Goal: Task Accomplishment & Management: Manage account settings

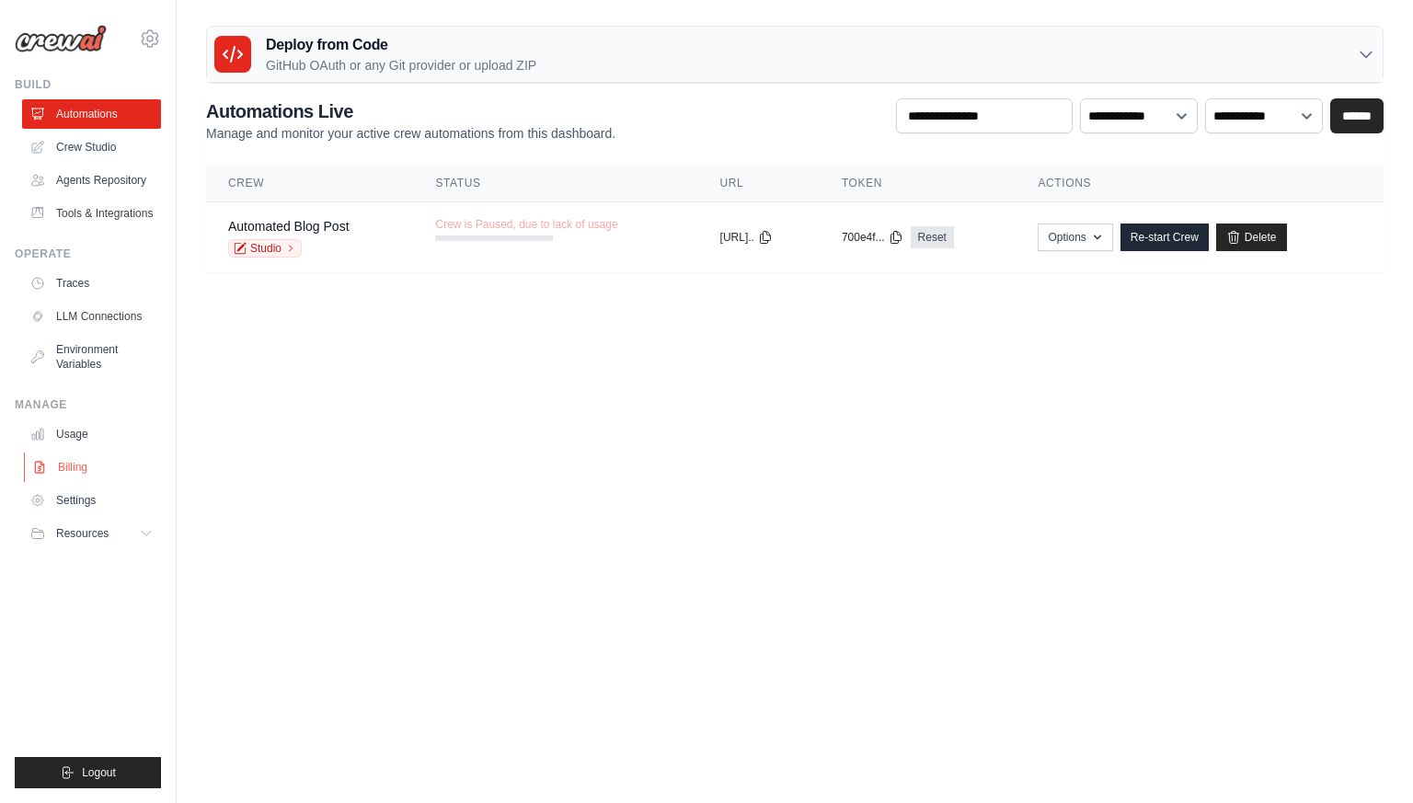
click at [87, 482] on link "Billing" at bounding box center [93, 467] width 139 height 29
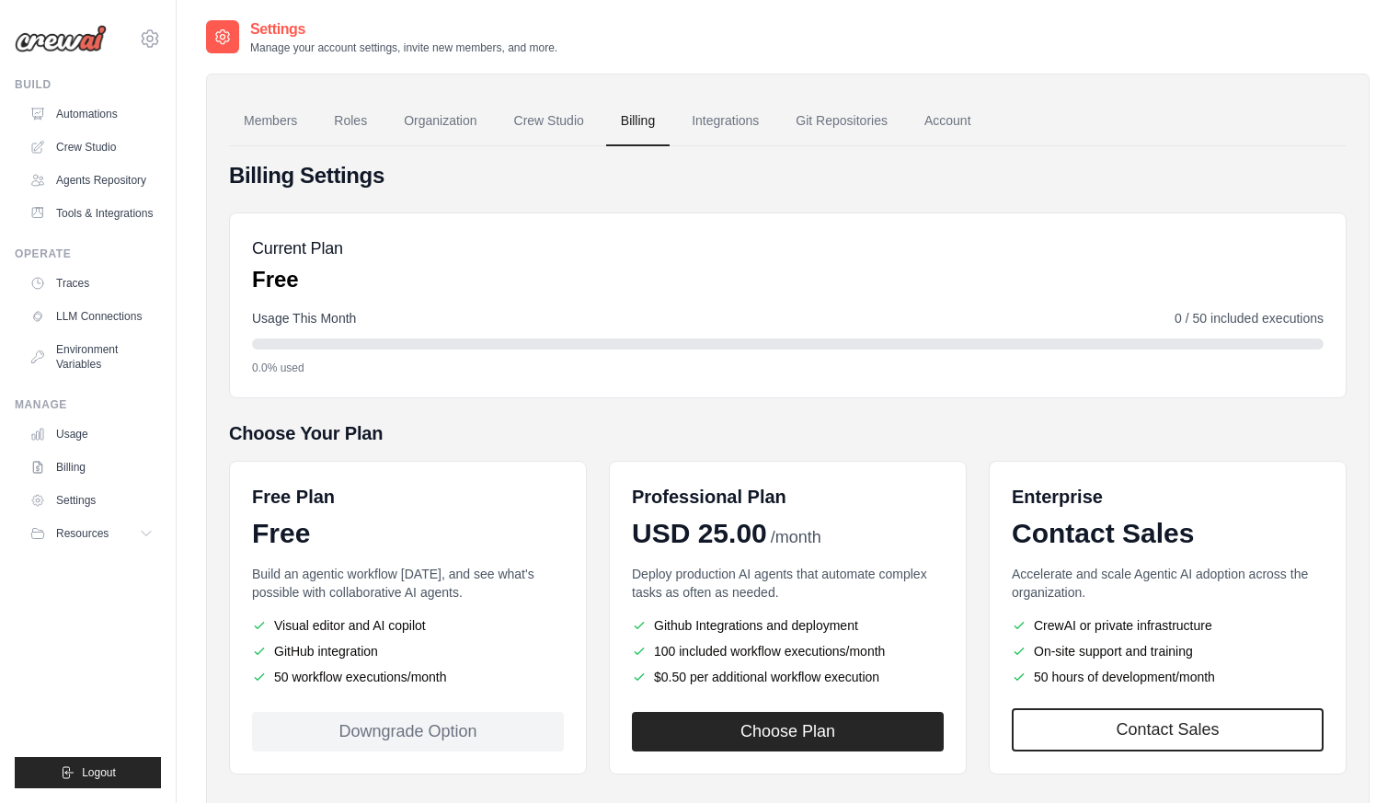
scroll to position [90, 0]
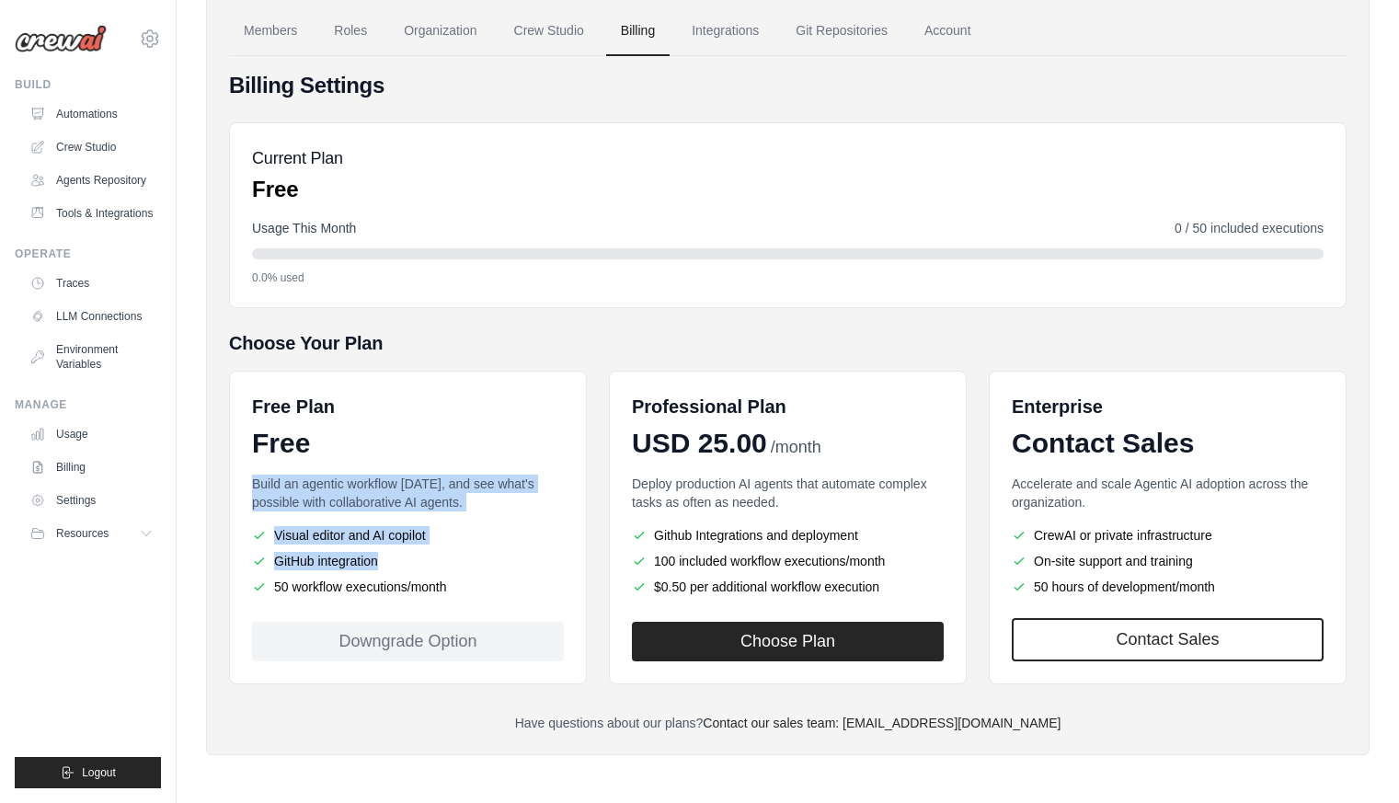
drag, startPoint x: 495, startPoint y: 587, endPoint x: 330, endPoint y: 454, distance: 211.3
click at [331, 454] on div "Free Plan Free Build an agentic workflow [DATE], and see what's possible with c…" at bounding box center [408, 528] width 358 height 314
click at [336, 482] on p "Build an agentic workflow [DATE], and see what's possible with collaborative AI…" at bounding box center [408, 493] width 312 height 37
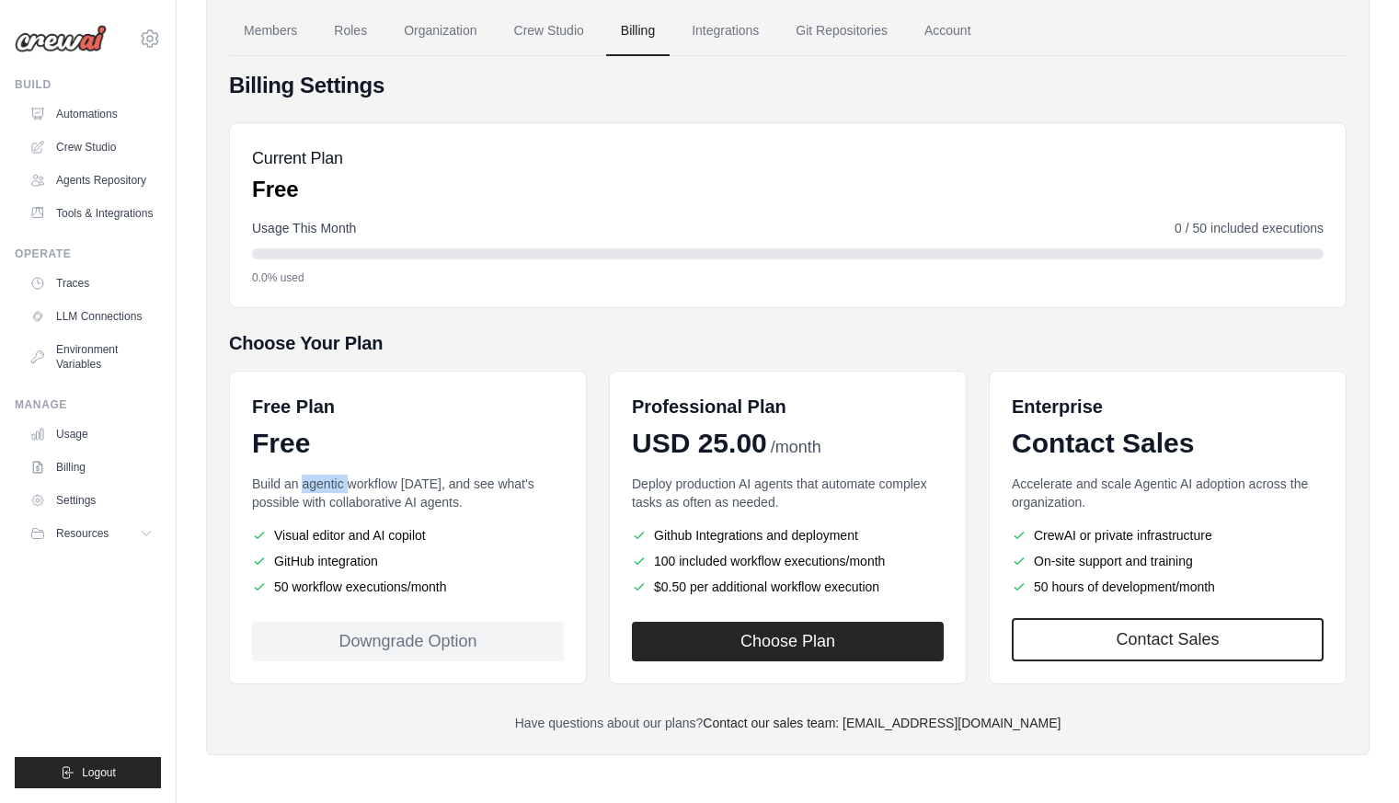
click at [336, 482] on p "Build an agentic workflow [DATE], and see what's possible with collaborative AI…" at bounding box center [408, 493] width 312 height 37
click at [337, 482] on p "Build an agentic workflow [DATE], and see what's possible with collaborative AI…" at bounding box center [408, 493] width 312 height 37
click at [383, 553] on li "GitHub integration" at bounding box center [408, 561] width 312 height 18
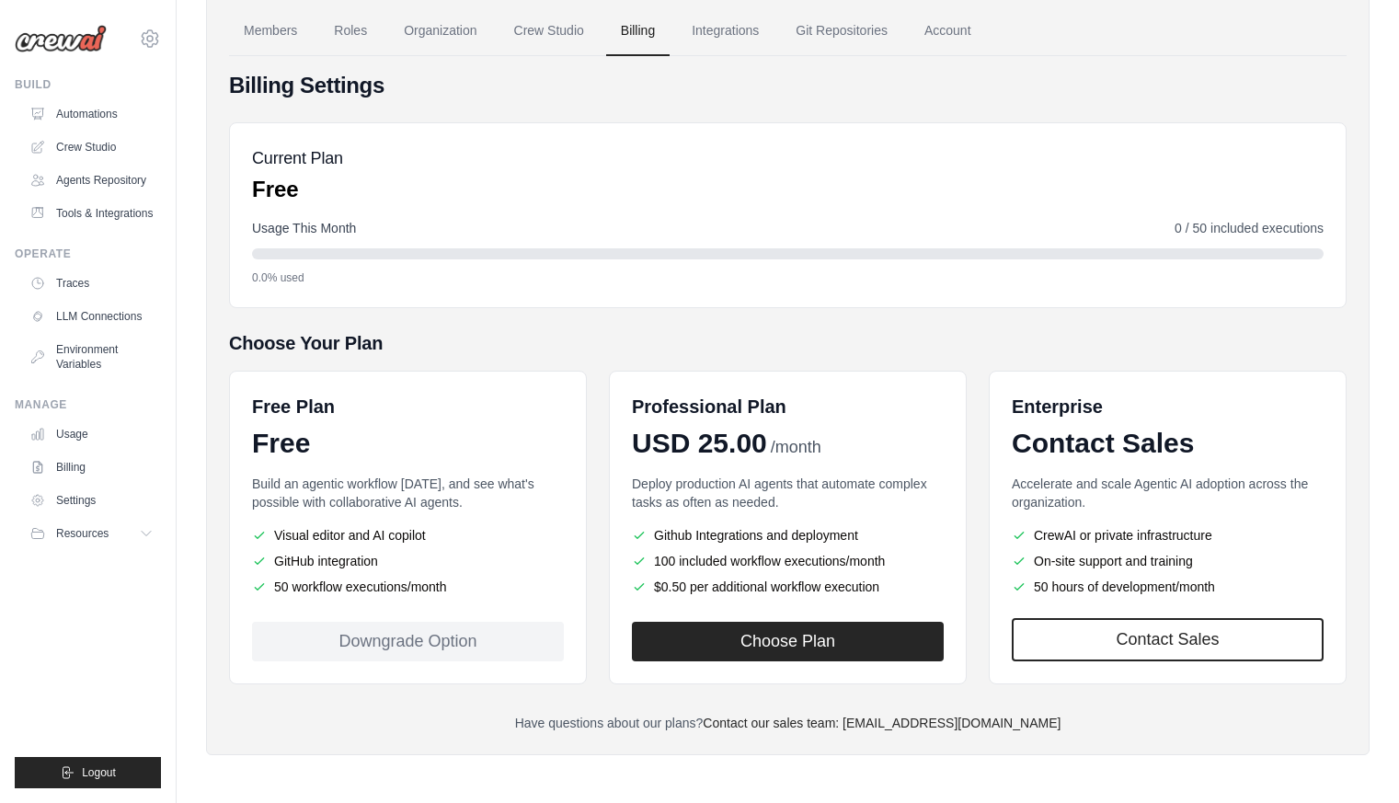
click at [389, 540] on li "Visual editor and AI copilot" at bounding box center [408, 535] width 312 height 18
click at [387, 570] on ul "Visual editor and AI copilot GitHub integration 50 workflow executions/month" at bounding box center [408, 561] width 312 height 70
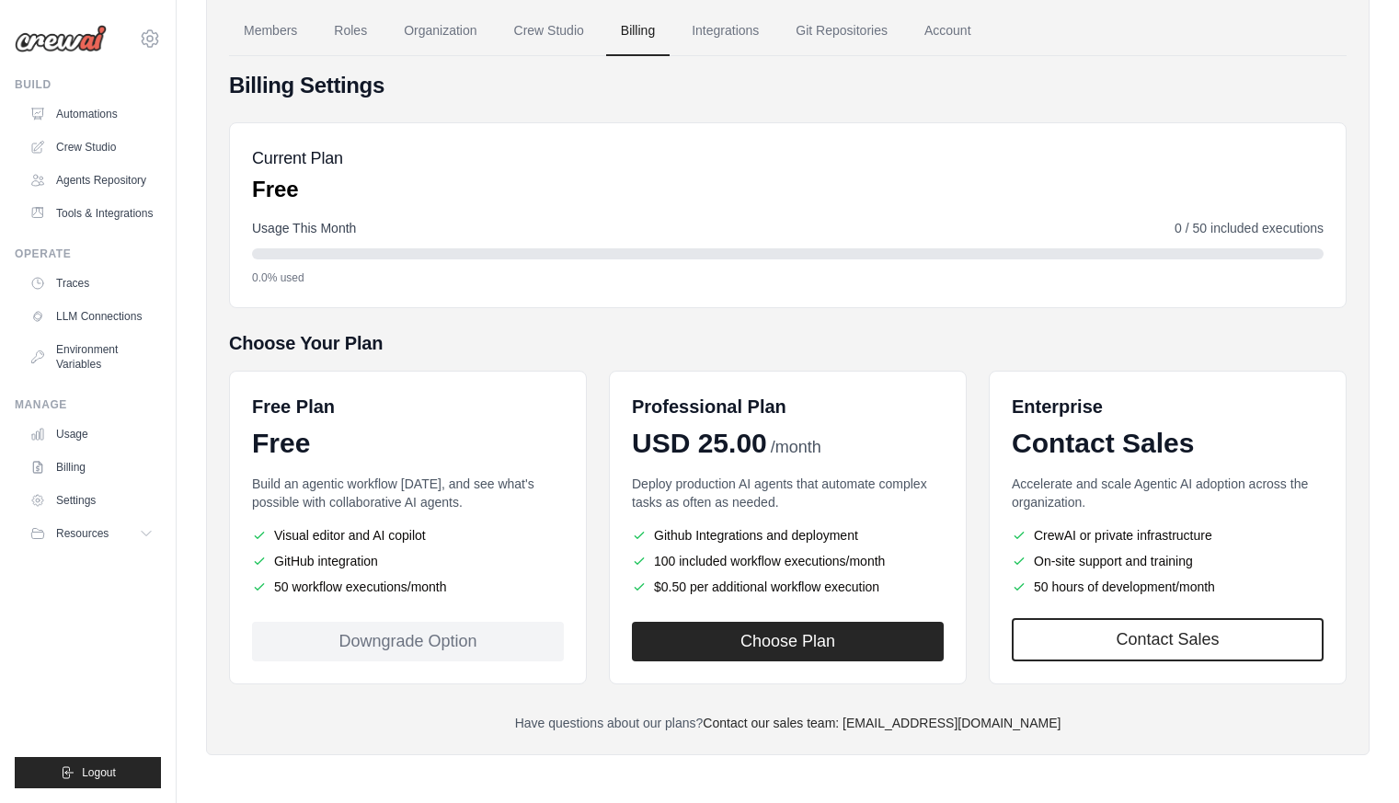
click at [377, 500] on p "Build an agentic workflow [DATE], and see what's possible with collaborative AI…" at bounding box center [408, 493] width 312 height 37
click at [374, 499] on p "Build an agentic workflow [DATE], and see what's possible with collaborative AI…" at bounding box center [408, 493] width 312 height 37
click at [373, 498] on p "Build an agentic workflow [DATE], and see what's possible with collaborative AI…" at bounding box center [408, 493] width 312 height 37
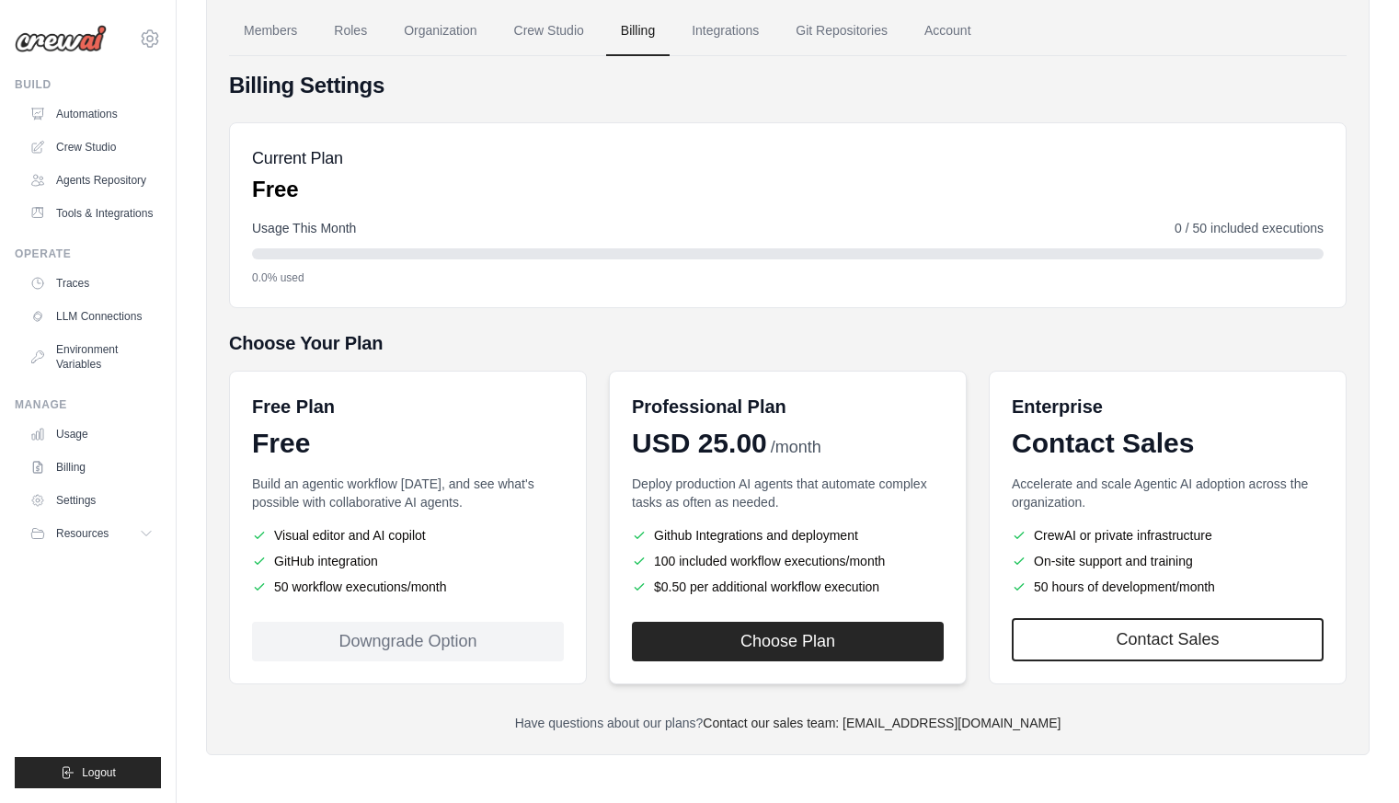
click at [684, 483] on p "Deploy production AI agents that automate complex tasks as often as needed." at bounding box center [788, 493] width 312 height 37
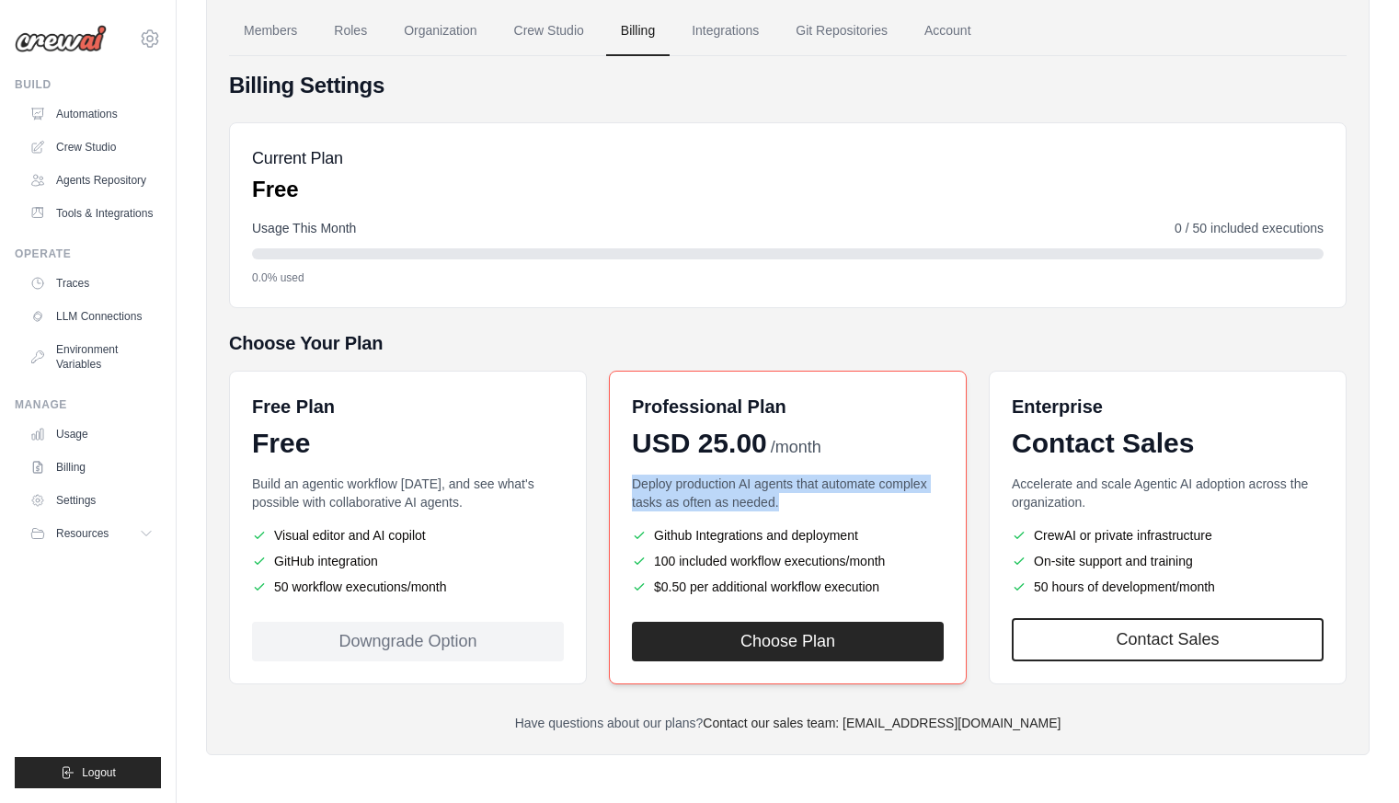
click at [684, 483] on p "Deploy production AI agents that automate complex tasks as often as needed." at bounding box center [788, 493] width 312 height 37
click at [683, 582] on li "$0.50 per additional workflow execution" at bounding box center [788, 587] width 312 height 18
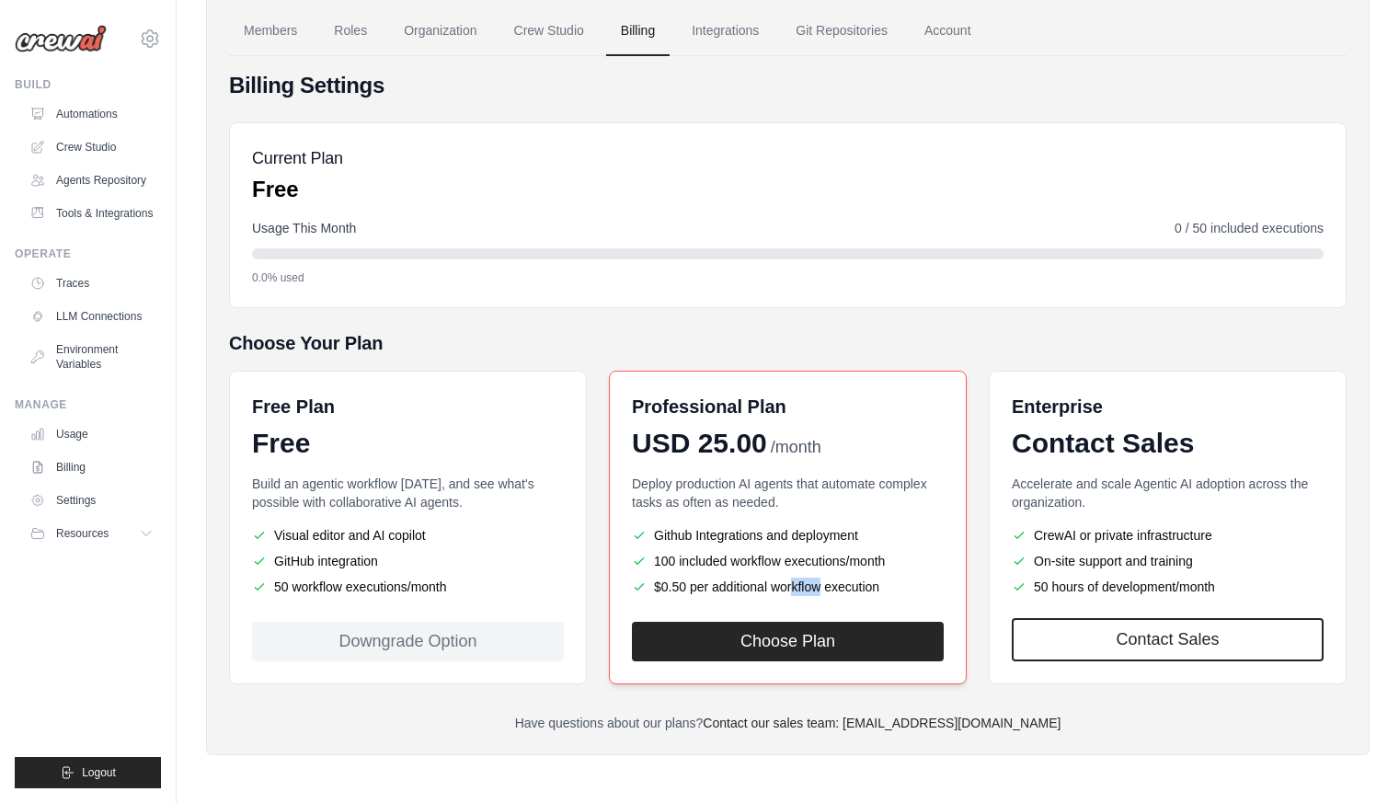
click at [683, 582] on li "$0.50 per additional workflow execution" at bounding box center [788, 587] width 312 height 18
